Goal: Task Accomplishment & Management: Use online tool/utility

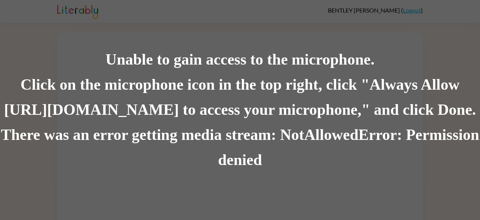
click at [165, 9] on div "Unable to gain access to the microphone. Click on the microphone icon in the to…" at bounding box center [240, 110] width 480 height 220
click at [292, 126] on div "There was an error getting media stream: NotAllowedError: Permission denied" at bounding box center [240, 147] width 480 height 50
click at [245, 166] on div "There was an error getting media stream: NotAllowedError: Permission denied" at bounding box center [240, 147] width 480 height 50
click at [274, 121] on div "Click on the microphone icon in the top right, click "Always Allow https://lite…" at bounding box center [240, 97] width 480 height 50
click at [148, 59] on div "Unable to gain access to the microphone." at bounding box center [240, 59] width 480 height 25
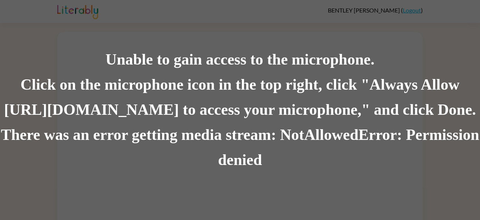
click at [132, 64] on div "Unable to gain access to the microphone." at bounding box center [240, 59] width 480 height 25
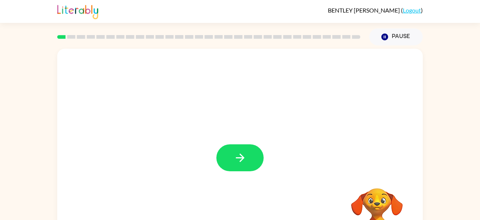
click at [228, 141] on div at bounding box center [239, 154] width 365 height 211
click at [249, 169] on button "button" at bounding box center [239, 157] width 47 height 27
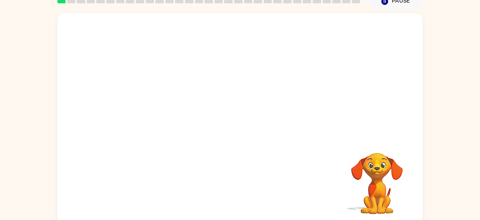
scroll to position [40, 0]
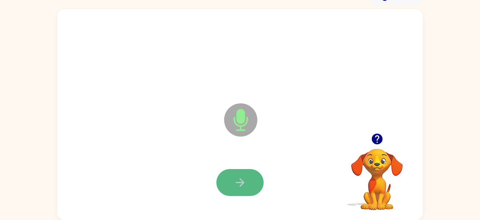
click at [231, 195] on button "button" at bounding box center [239, 182] width 47 height 27
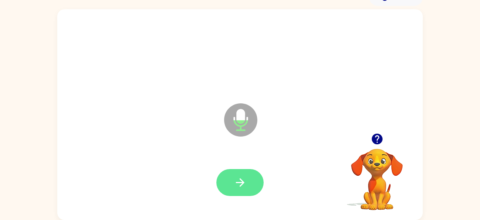
click at [251, 179] on button "button" at bounding box center [239, 182] width 47 height 27
click at [252, 181] on button "button" at bounding box center [239, 182] width 47 height 27
click at [250, 181] on button "button" at bounding box center [239, 182] width 47 height 27
click at [254, 176] on button "button" at bounding box center [239, 182] width 47 height 27
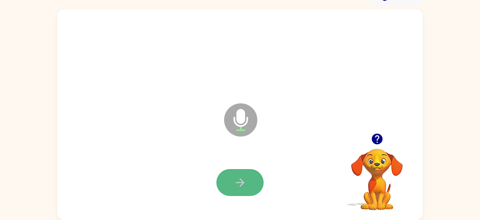
click at [232, 191] on button "button" at bounding box center [239, 182] width 47 height 27
click at [256, 182] on button "button" at bounding box center [239, 182] width 47 height 27
click at [247, 182] on button "button" at bounding box center [239, 182] width 47 height 27
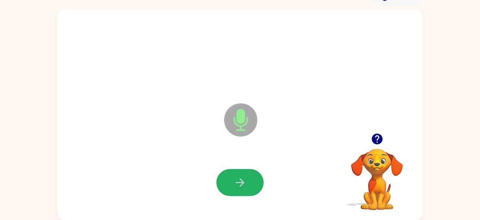
click at [247, 182] on button "button" at bounding box center [239, 182] width 47 height 27
click at [370, 146] on button "button" at bounding box center [376, 138] width 19 height 19
click at [247, 185] on button "button" at bounding box center [239, 182] width 47 height 27
click at [251, 183] on button "button" at bounding box center [239, 182] width 47 height 27
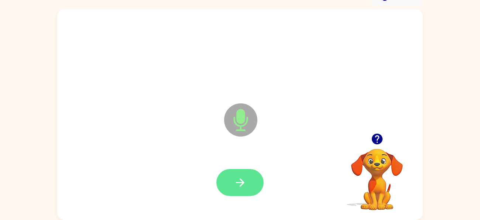
click at [246, 181] on icon "button" at bounding box center [239, 182] width 13 height 13
click at [247, 170] on button "button" at bounding box center [239, 182] width 47 height 27
click at [246, 184] on icon "button" at bounding box center [239, 182] width 13 height 13
click at [240, 184] on icon "button" at bounding box center [239, 182] width 8 height 8
click at [249, 186] on button "button" at bounding box center [239, 182] width 47 height 27
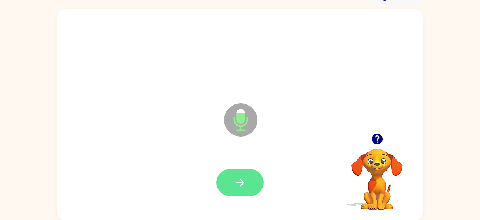
click at [238, 177] on icon "button" at bounding box center [239, 182] width 13 height 13
click at [223, 182] on button "button" at bounding box center [239, 182] width 47 height 27
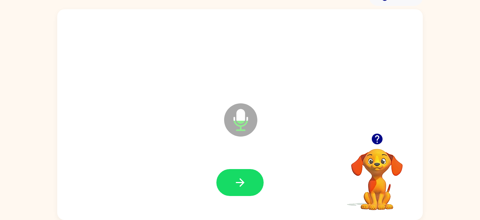
click at [381, 138] on icon "button" at bounding box center [376, 139] width 11 height 11
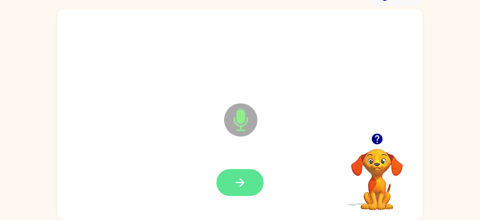
click at [232, 191] on button "button" at bounding box center [239, 182] width 47 height 27
click at [245, 191] on button "button" at bounding box center [239, 182] width 47 height 27
click at [234, 173] on button "button" at bounding box center [239, 182] width 47 height 27
click at [244, 174] on button "button" at bounding box center [239, 182] width 47 height 27
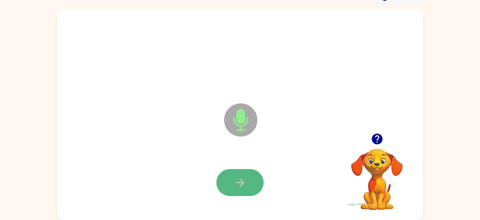
click at [251, 174] on button "button" at bounding box center [239, 182] width 47 height 27
click at [251, 177] on button "button" at bounding box center [239, 182] width 47 height 27
click at [249, 179] on button "button" at bounding box center [239, 182] width 47 height 27
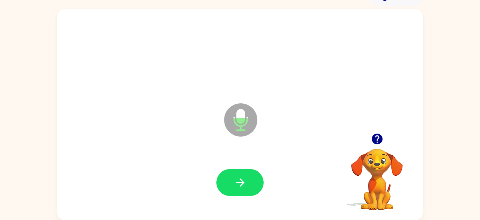
click at [373, 135] on icon "button" at bounding box center [376, 139] width 11 height 11
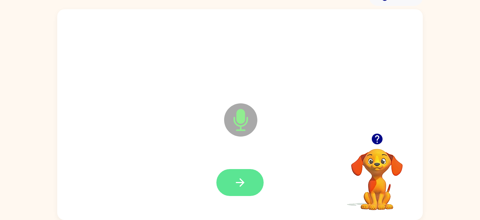
click at [259, 177] on button "button" at bounding box center [239, 182] width 47 height 27
click at [244, 181] on icon "button" at bounding box center [239, 182] width 13 height 13
click at [258, 182] on button "button" at bounding box center [239, 182] width 47 height 27
click at [255, 175] on button "button" at bounding box center [239, 182] width 47 height 27
click at [255, 177] on button "button" at bounding box center [239, 182] width 47 height 27
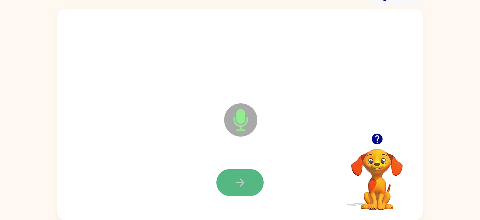
click at [234, 187] on icon "button" at bounding box center [239, 182] width 13 height 13
click at [240, 186] on icon "button" at bounding box center [239, 182] width 13 height 13
click at [260, 178] on button "button" at bounding box center [239, 182] width 47 height 27
click at [249, 176] on button "button" at bounding box center [239, 182] width 47 height 27
click at [249, 177] on button "button" at bounding box center [239, 182] width 47 height 27
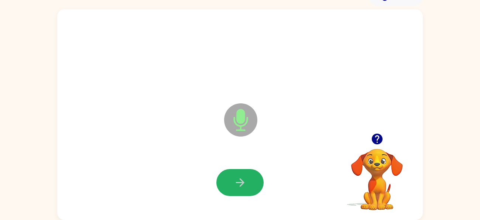
click at [249, 177] on button "button" at bounding box center [239, 182] width 47 height 27
click at [254, 185] on button "button" at bounding box center [239, 182] width 47 height 27
click at [245, 177] on icon "button" at bounding box center [239, 182] width 13 height 13
click at [245, 178] on icon "button" at bounding box center [239, 182] width 13 height 13
click at [239, 187] on icon "button" at bounding box center [239, 182] width 13 height 13
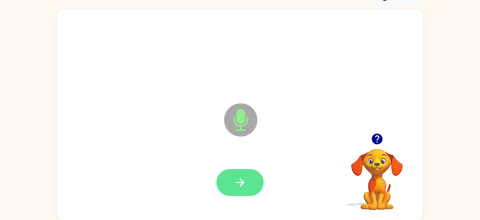
click at [239, 185] on icon "button" at bounding box center [239, 182] width 13 height 13
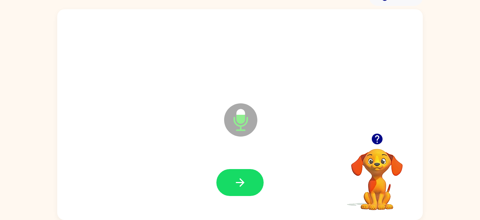
click at [239, 185] on icon "button" at bounding box center [239, 182] width 13 height 13
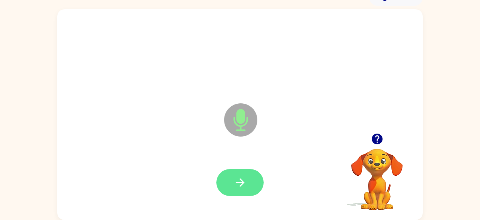
click at [241, 188] on button "button" at bounding box center [239, 182] width 47 height 27
click at [259, 183] on button "button" at bounding box center [239, 182] width 47 height 27
click at [251, 183] on button "button" at bounding box center [239, 182] width 47 height 27
click at [247, 192] on button "button" at bounding box center [239, 182] width 47 height 27
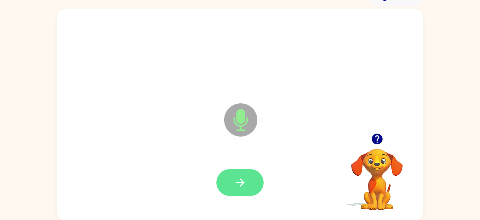
click at [243, 190] on button "button" at bounding box center [239, 182] width 47 height 27
click at [252, 183] on button "button" at bounding box center [239, 182] width 47 height 27
click at [249, 170] on button "button" at bounding box center [239, 182] width 47 height 27
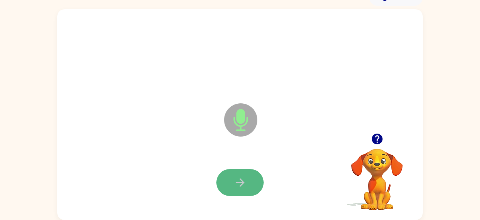
click at [250, 185] on button "button" at bounding box center [239, 182] width 47 height 27
click at [377, 145] on icon "button" at bounding box center [376, 138] width 13 height 13
click at [232, 187] on button "button" at bounding box center [239, 182] width 47 height 27
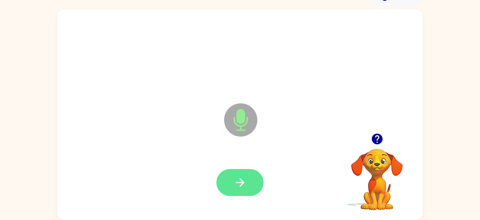
click at [232, 190] on button "button" at bounding box center [239, 182] width 47 height 27
click at [231, 170] on button "button" at bounding box center [239, 182] width 47 height 27
click at [249, 187] on button "button" at bounding box center [239, 182] width 47 height 27
click at [242, 187] on icon "button" at bounding box center [239, 182] width 13 height 13
click at [256, 184] on button "button" at bounding box center [239, 182] width 47 height 27
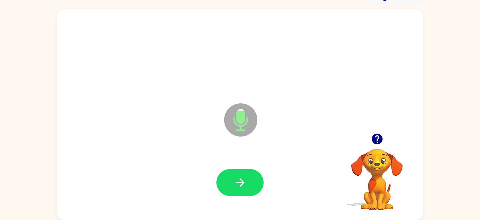
click at [378, 134] on icon "button" at bounding box center [376, 139] width 11 height 11
click at [241, 190] on button "button" at bounding box center [239, 182] width 47 height 27
click at [253, 181] on button "button" at bounding box center [239, 182] width 47 height 27
click at [252, 184] on button "button" at bounding box center [239, 182] width 47 height 27
click at [256, 184] on button "button" at bounding box center [239, 182] width 47 height 27
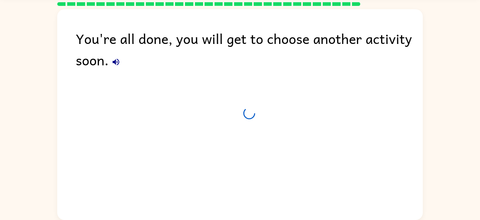
scroll to position [27, 0]
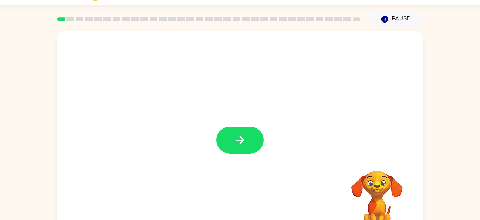
scroll to position [40, 0]
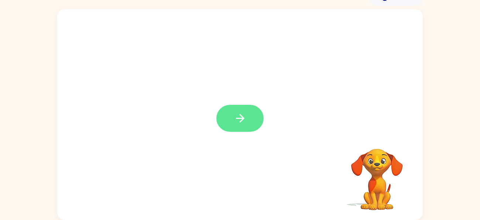
click at [249, 120] on button "button" at bounding box center [239, 118] width 47 height 27
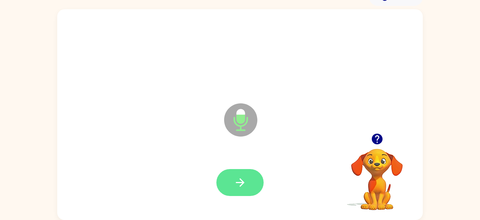
click at [233, 176] on icon "button" at bounding box center [239, 182] width 13 height 13
click at [254, 186] on button "button" at bounding box center [239, 182] width 47 height 27
click at [249, 185] on button "button" at bounding box center [239, 182] width 47 height 27
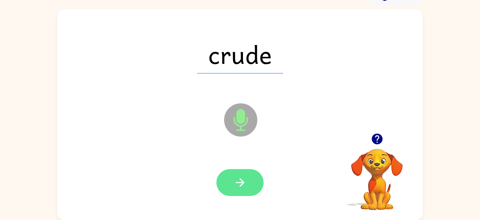
click at [247, 184] on button "button" at bounding box center [239, 182] width 47 height 27
click at [247, 180] on button "button" at bounding box center [239, 182] width 47 height 27
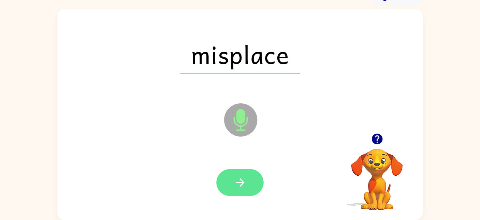
click at [253, 194] on button "button" at bounding box center [239, 182] width 47 height 27
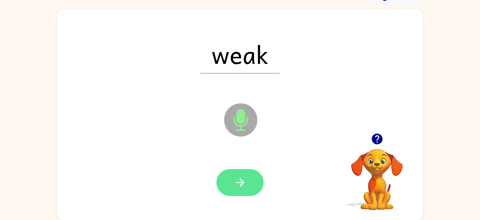
click at [250, 175] on button "button" at bounding box center [239, 182] width 47 height 27
click at [242, 176] on icon "button" at bounding box center [239, 182] width 13 height 13
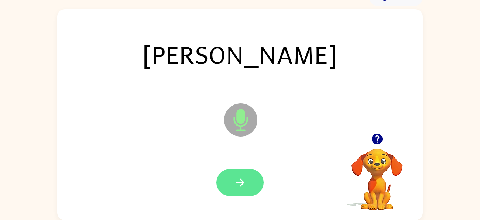
click at [241, 189] on button "button" at bounding box center [239, 182] width 47 height 27
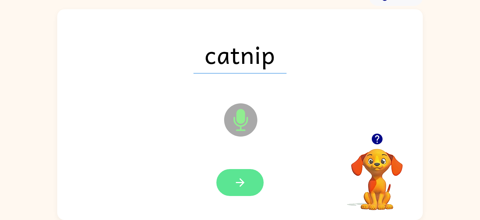
click at [245, 184] on icon "button" at bounding box center [239, 182] width 13 height 13
click at [248, 195] on button "button" at bounding box center [239, 182] width 47 height 27
click at [241, 184] on icon "button" at bounding box center [239, 182] width 8 height 8
click at [245, 187] on icon "button" at bounding box center [239, 182] width 13 height 13
click at [245, 181] on icon "button" at bounding box center [239, 182] width 13 height 13
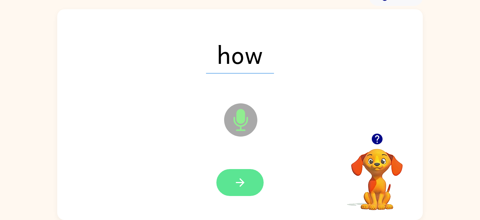
click at [246, 188] on button "button" at bounding box center [239, 182] width 47 height 27
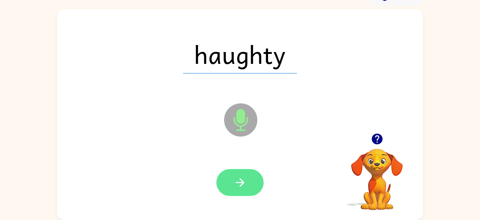
click at [249, 187] on button "button" at bounding box center [239, 182] width 47 height 27
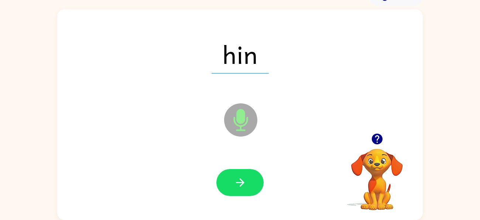
click at [260, 195] on div at bounding box center [240, 182] width 350 height 60
click at [254, 195] on div at bounding box center [239, 182] width 47 height 27
click at [253, 192] on button "button" at bounding box center [239, 182] width 47 height 27
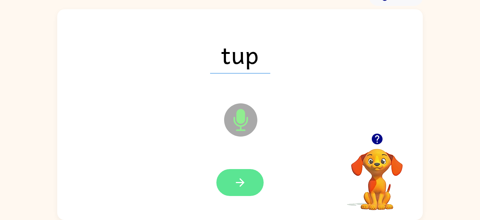
click at [249, 187] on button "button" at bounding box center [239, 182] width 47 height 27
click at [247, 183] on button "button" at bounding box center [239, 182] width 47 height 27
click at [254, 183] on button "button" at bounding box center [239, 182] width 47 height 27
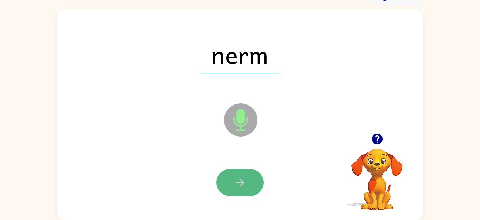
click at [246, 184] on button "button" at bounding box center [239, 182] width 47 height 27
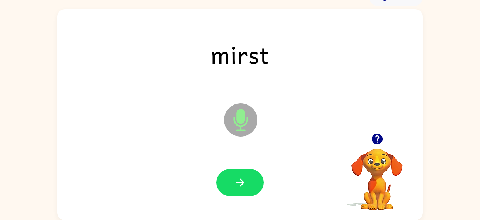
click at [246, 184] on button "button" at bounding box center [239, 182] width 47 height 27
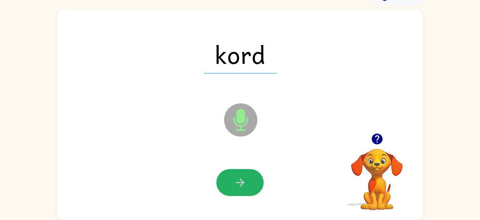
click at [246, 184] on button "button" at bounding box center [239, 182] width 47 height 27
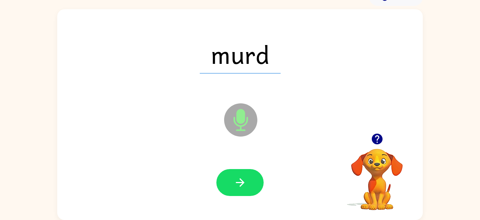
click at [246, 184] on button "button" at bounding box center [239, 182] width 47 height 27
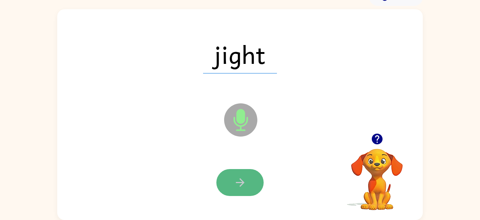
click at [251, 190] on button "button" at bounding box center [239, 182] width 47 height 27
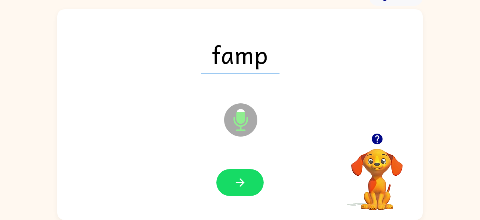
click at [251, 190] on button "button" at bounding box center [239, 182] width 47 height 27
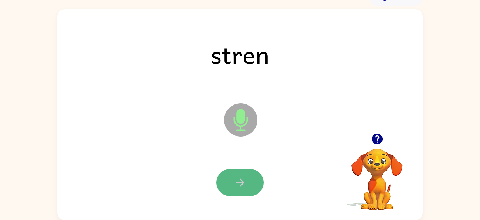
click at [251, 191] on button "button" at bounding box center [239, 182] width 47 height 27
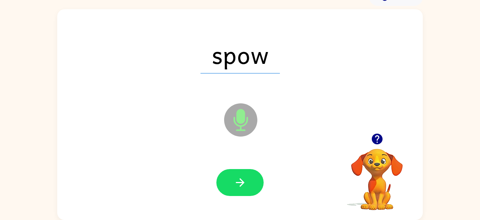
click at [251, 191] on button "button" at bounding box center [239, 182] width 47 height 27
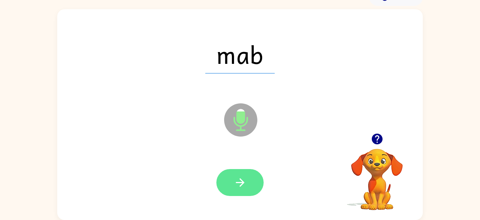
click at [244, 176] on icon "button" at bounding box center [239, 182] width 13 height 13
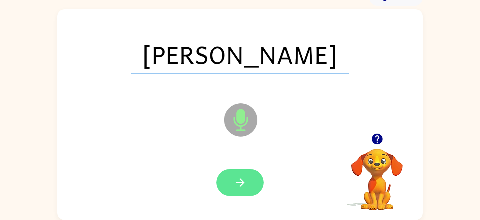
click at [244, 189] on button "button" at bounding box center [239, 182] width 47 height 27
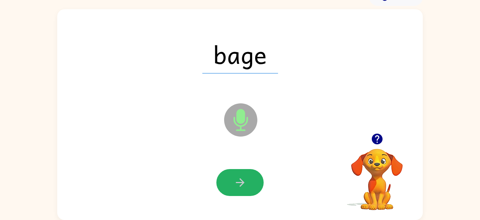
click at [244, 189] on button "button" at bounding box center [239, 182] width 47 height 27
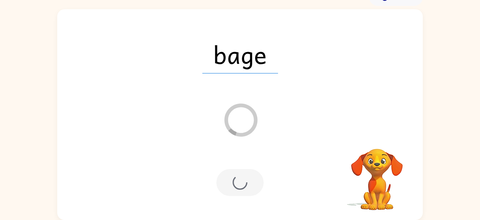
scroll to position [27, 0]
